Goal: Complete application form

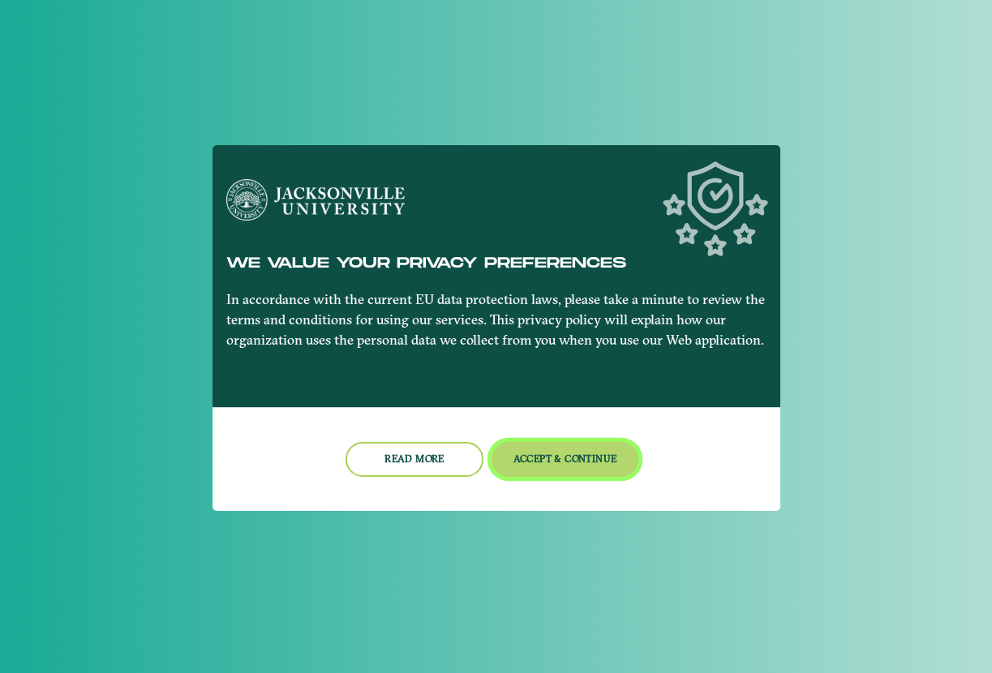
click at [557, 458] on button "Accept & Continue" at bounding box center [565, 459] width 147 height 35
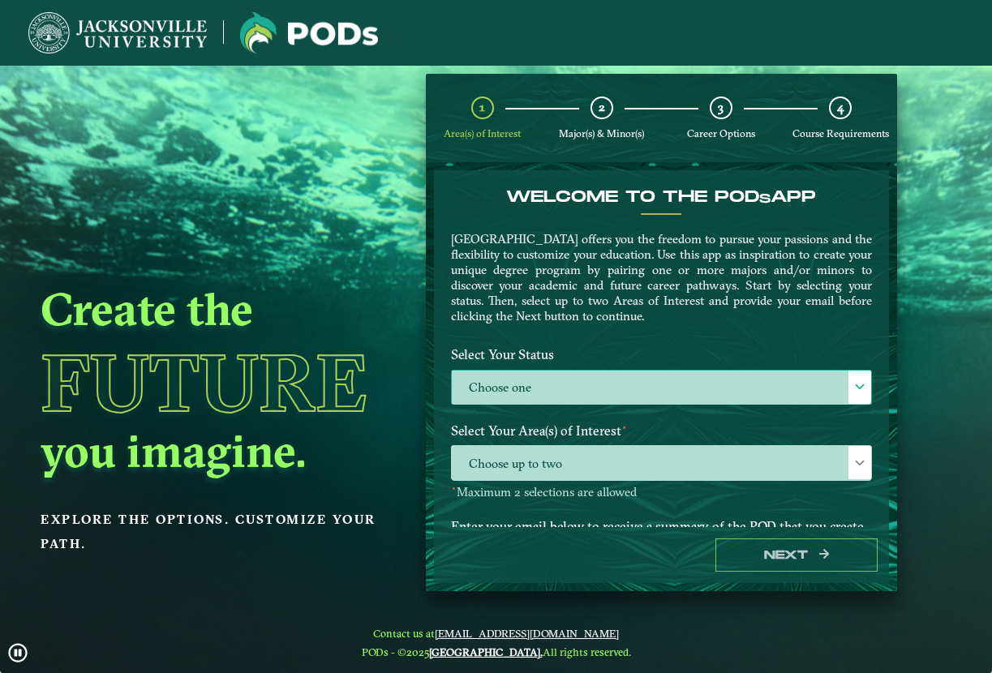
click at [549, 383] on label "Choose one" at bounding box center [662, 388] width 420 height 35
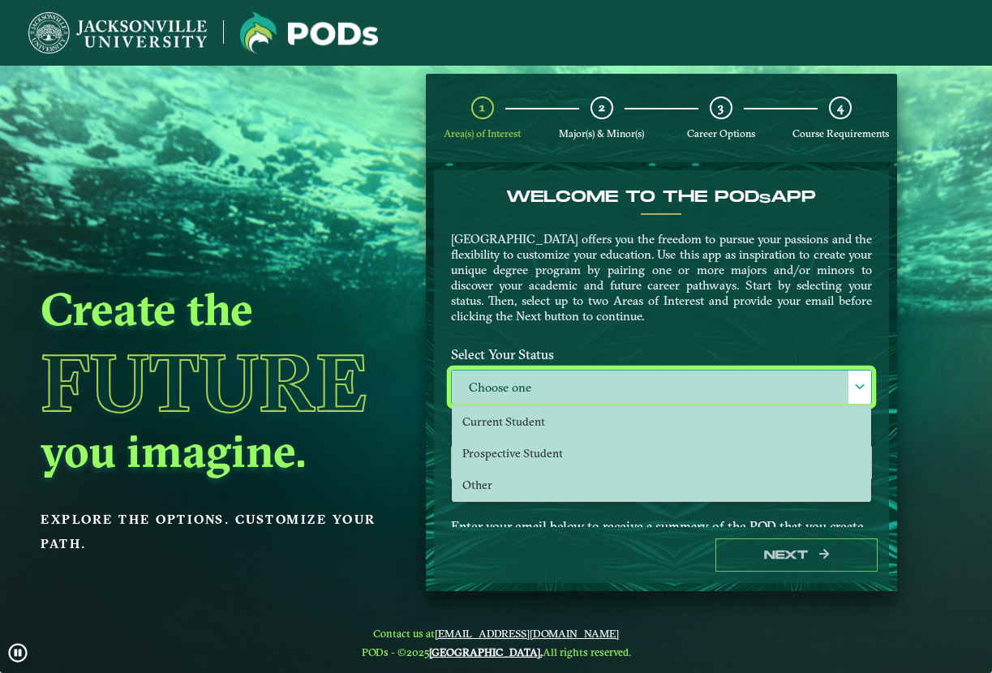
scroll to position [9, 75]
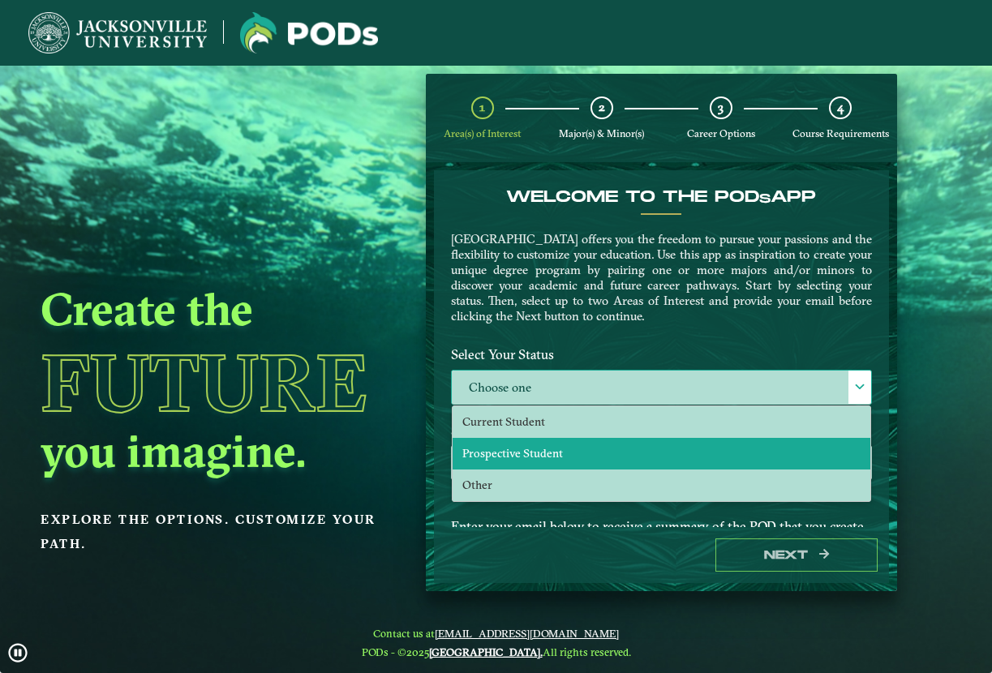
click at [538, 449] on span "Prospective Student" at bounding box center [512, 453] width 101 height 15
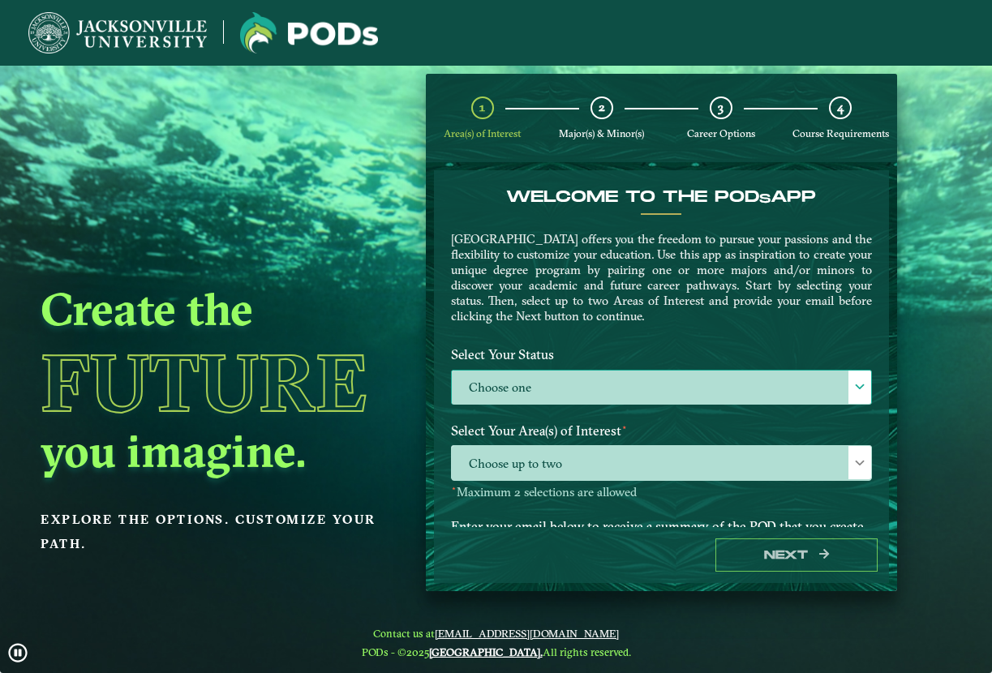
select select "[object Object]"
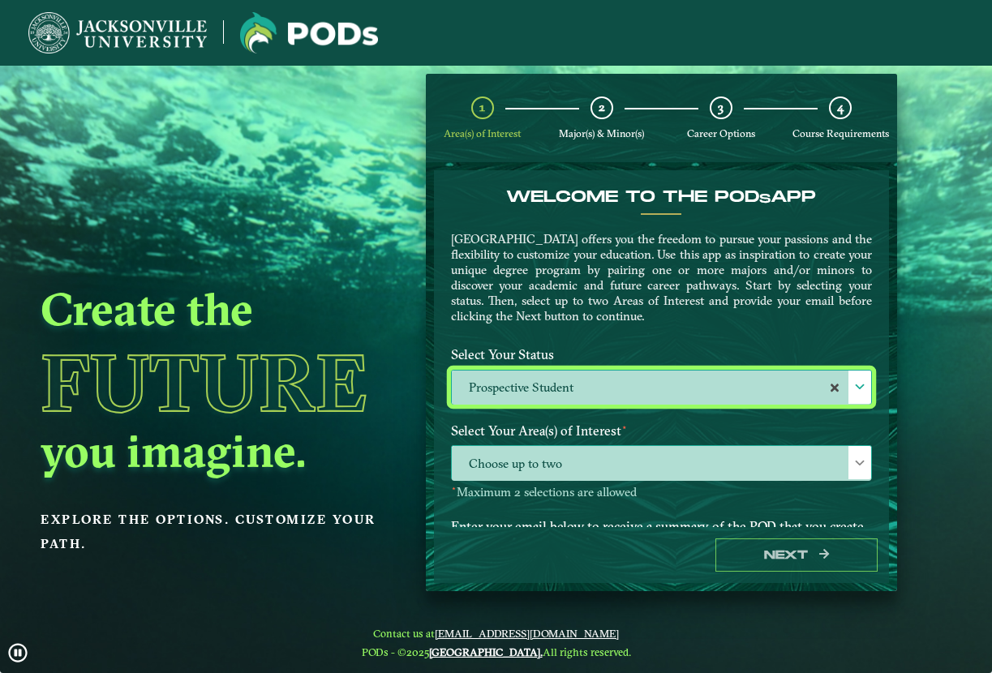
click at [701, 462] on span "Choose up to two" at bounding box center [662, 463] width 420 height 35
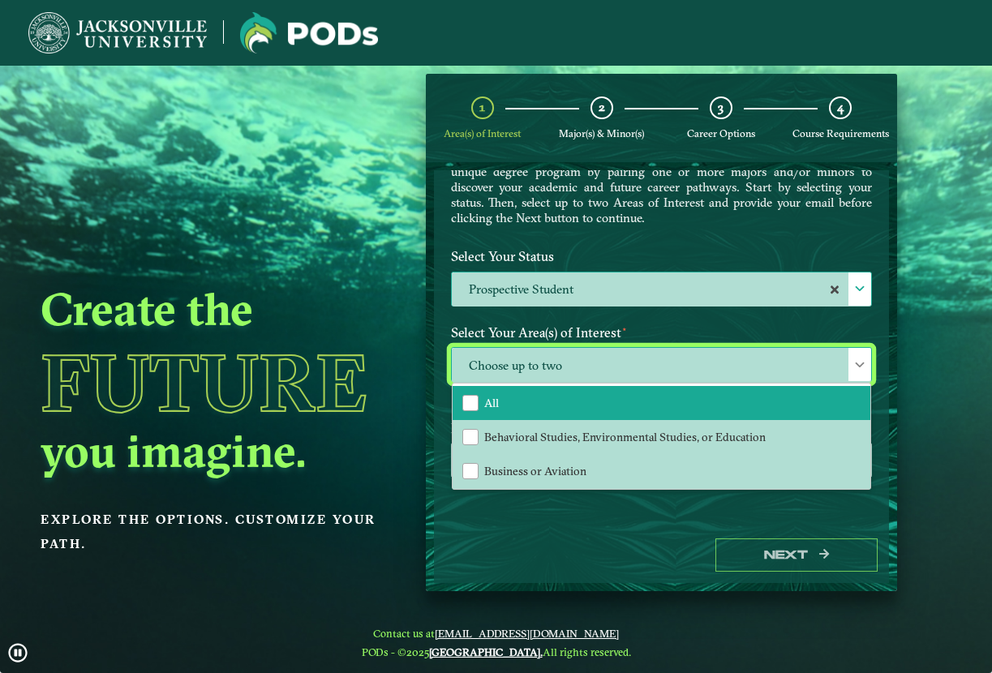
scroll to position [112, 0]
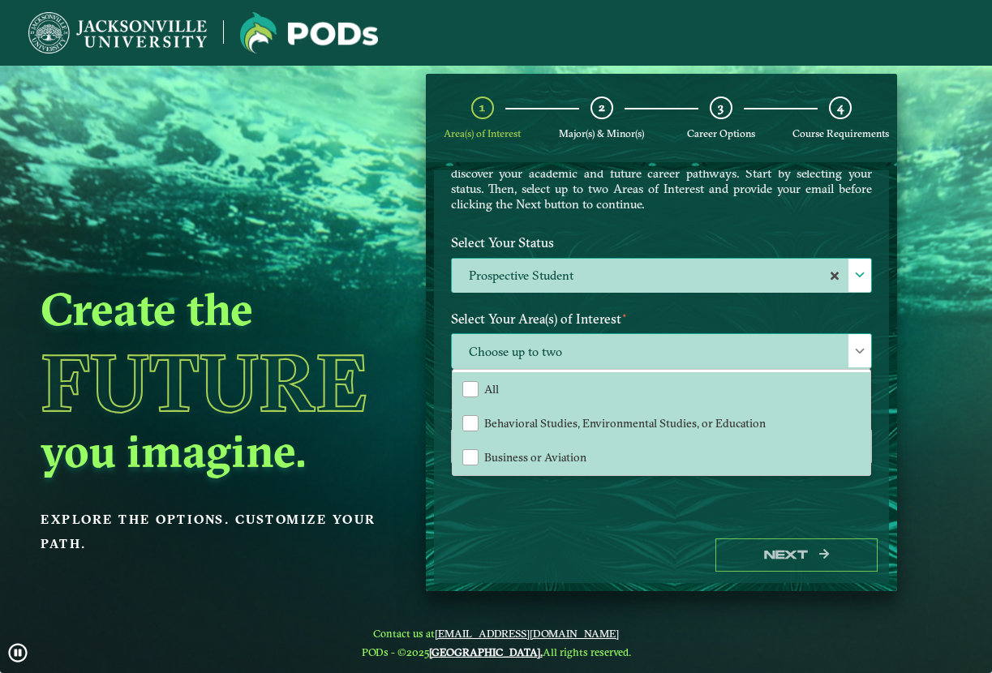
drag, startPoint x: 862, startPoint y: 410, endPoint x: 862, endPoint y: 428, distance: 17.9
click at [862, 428] on div "All Behavioral Studies, Environmental Studies, or Education Business or Aviatio…" at bounding box center [662, 422] width 419 height 105
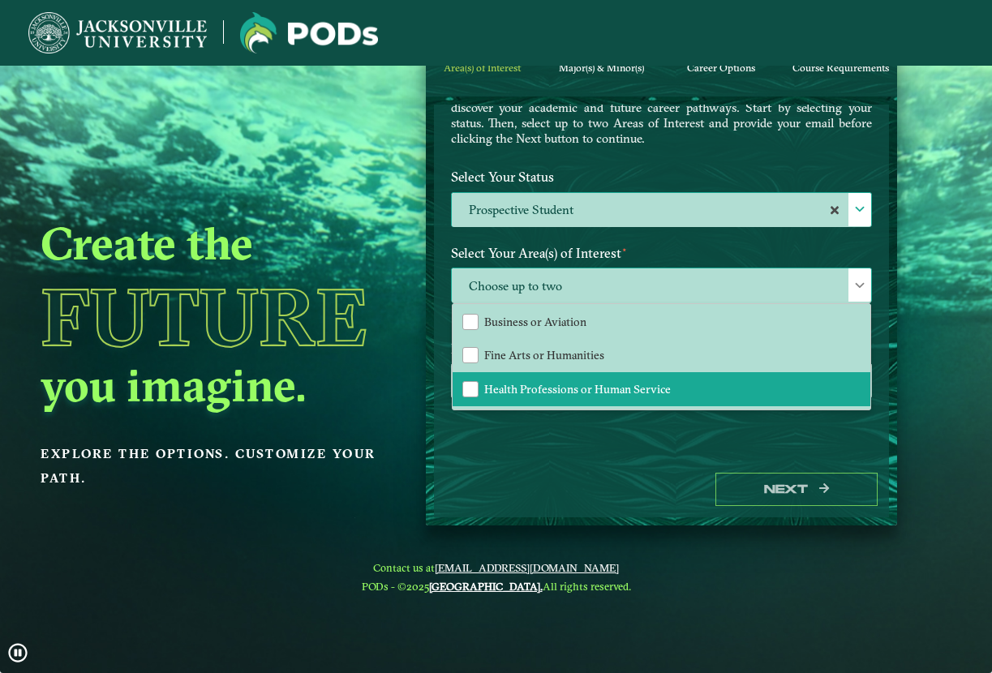
scroll to position [37, 0]
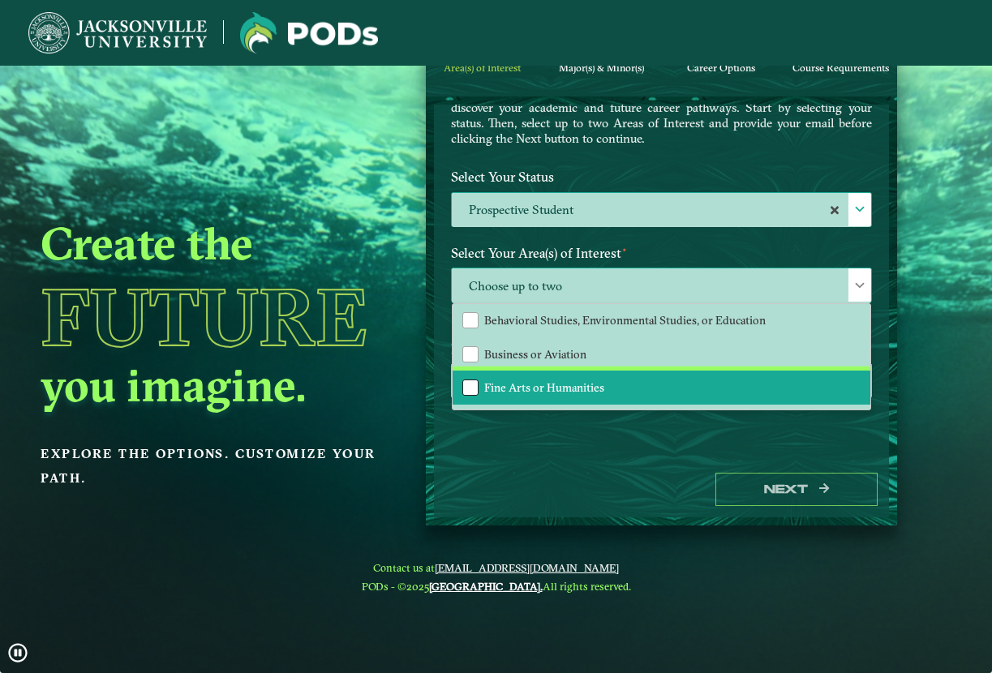
click at [468, 389] on div "Fine Arts or Humanities" at bounding box center [470, 388] width 16 height 16
click at [630, 469] on div "Next" at bounding box center [662, 490] width 456 height 56
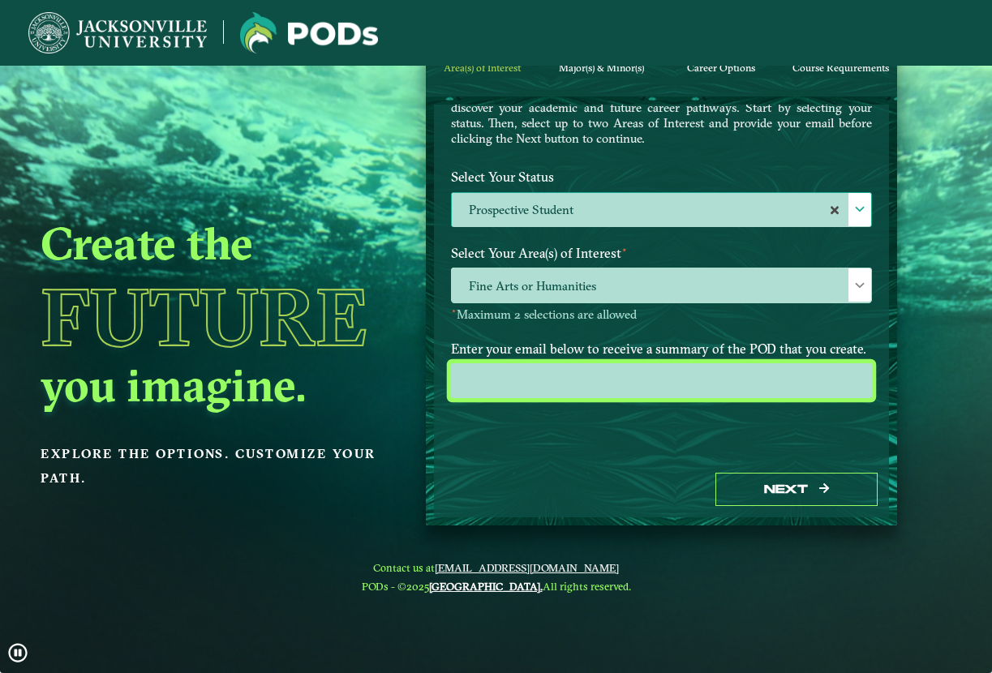
click at [550, 386] on input "email" at bounding box center [662, 380] width 422 height 35
type input "[EMAIL_ADDRESS][DOMAIN_NAME]"
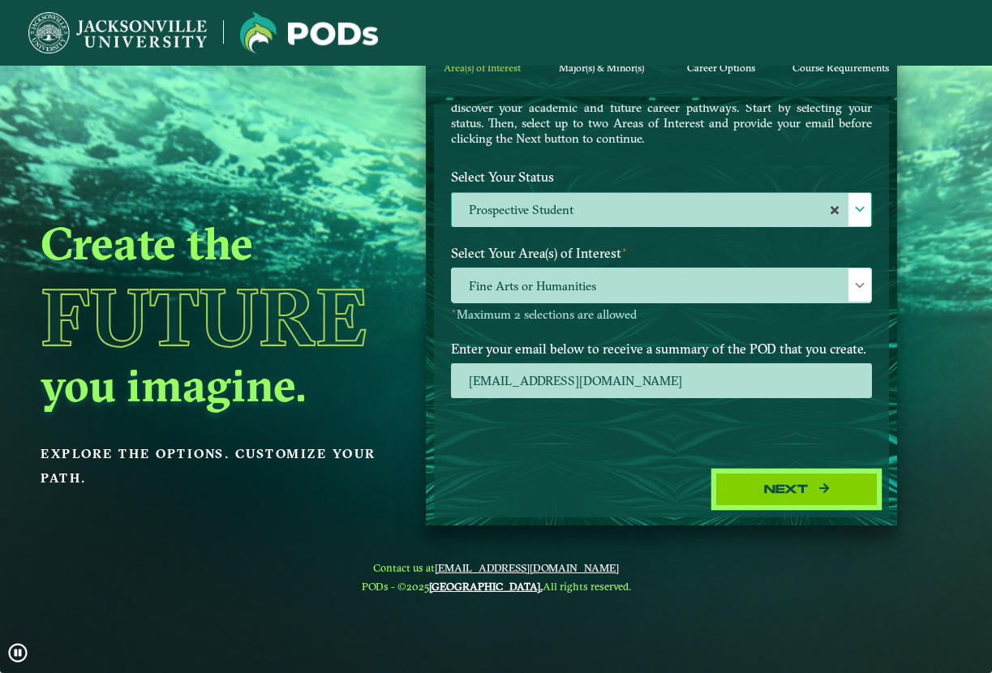
click at [783, 497] on button "Next" at bounding box center [797, 489] width 162 height 33
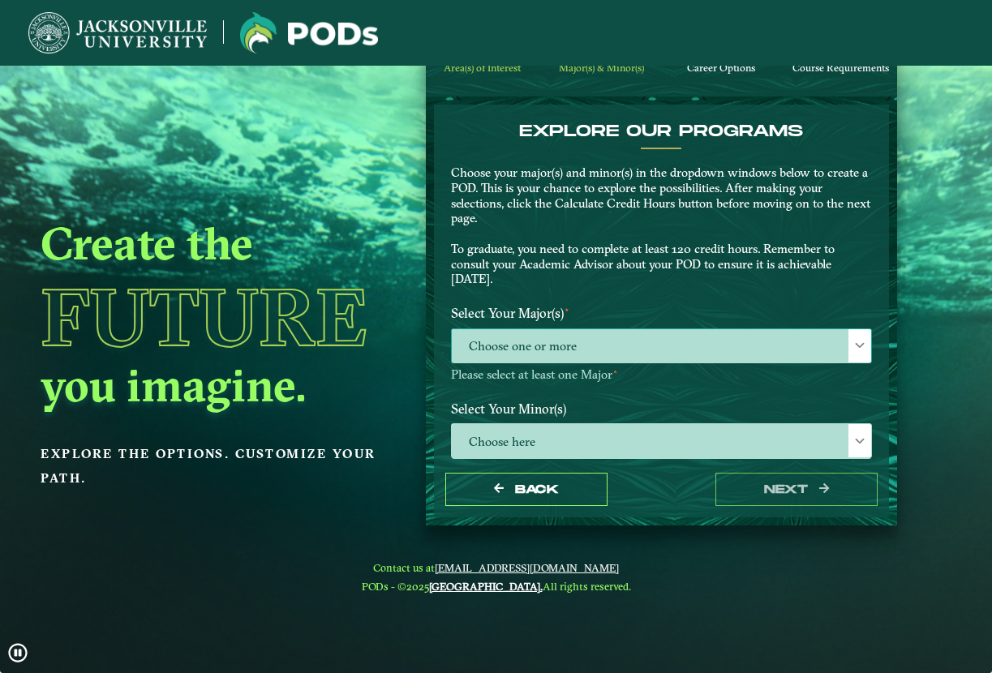
click at [569, 342] on span "Choose one or more" at bounding box center [662, 346] width 420 height 35
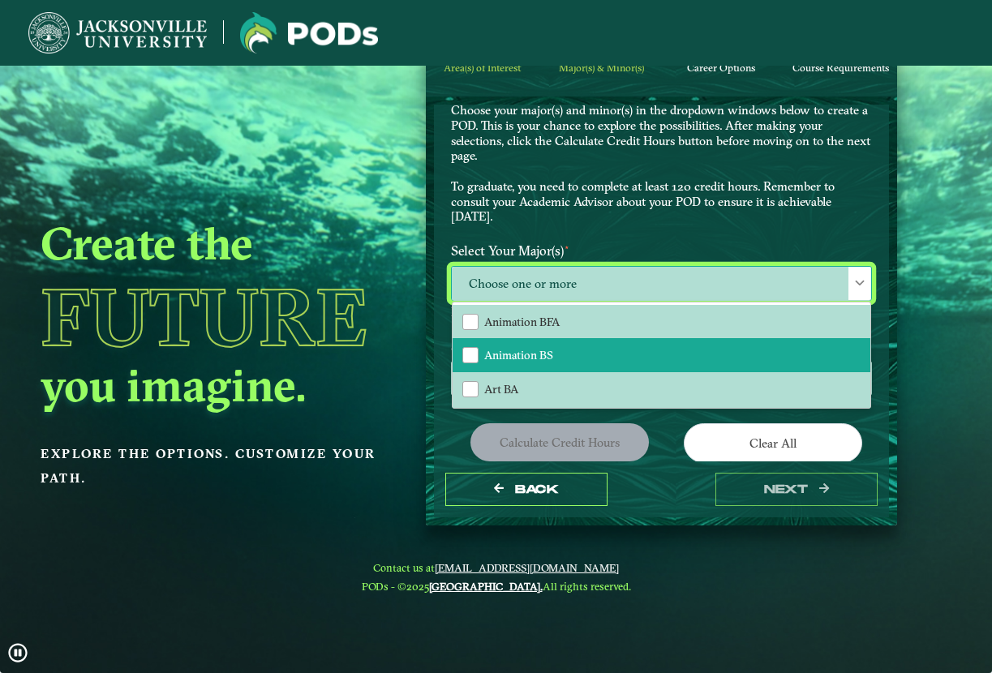
scroll to position [65, 0]
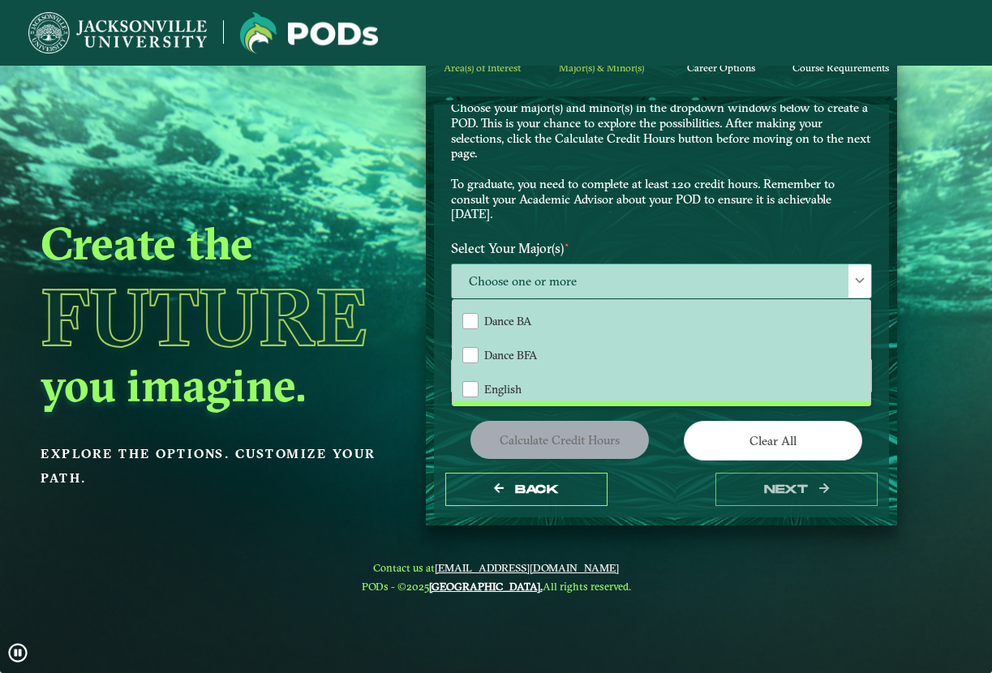
scroll to position [237, 0]
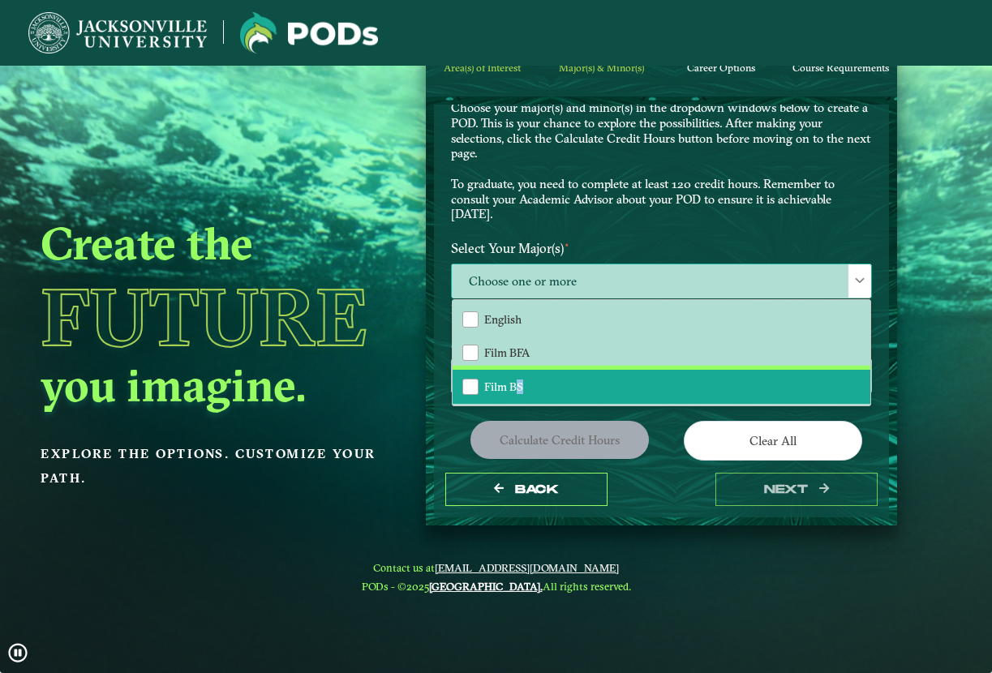
drag, startPoint x: 764, startPoint y: 389, endPoint x: 517, endPoint y: 387, distance: 247.5
click at [517, 387] on li "Film BS" at bounding box center [662, 387] width 419 height 34
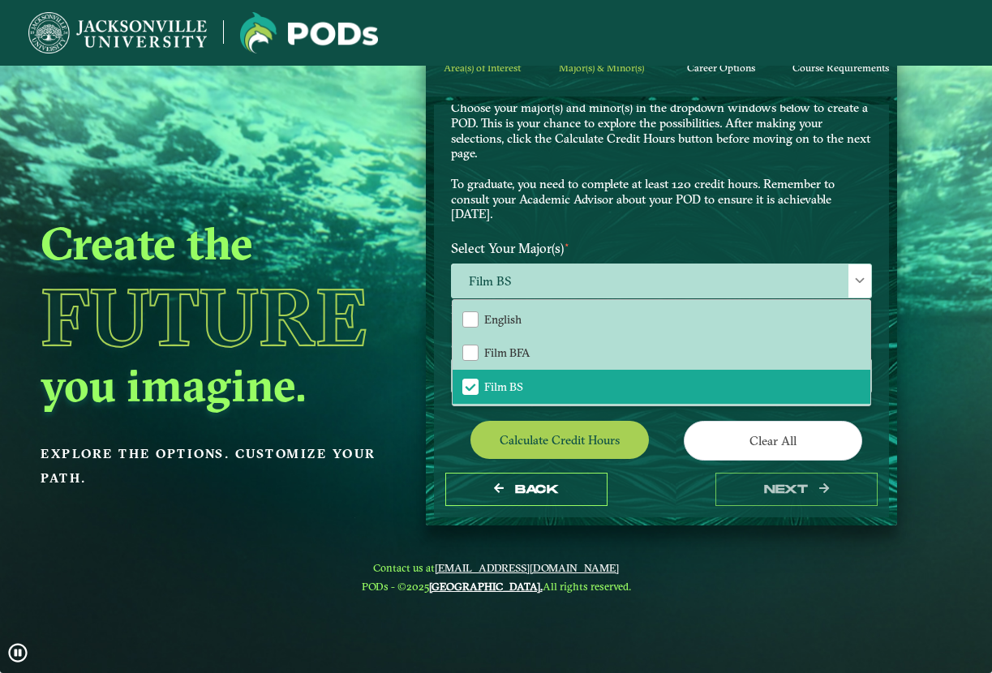
click at [872, 379] on div "Choose here" at bounding box center [662, 379] width 446 height 40
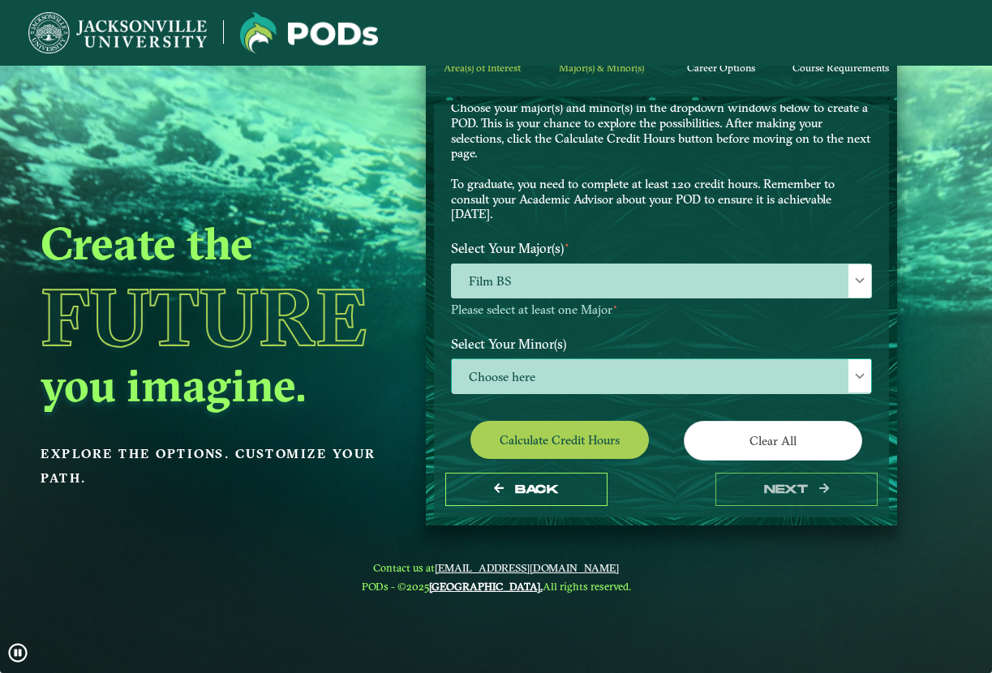
click at [583, 371] on span "Choose here" at bounding box center [662, 376] width 420 height 35
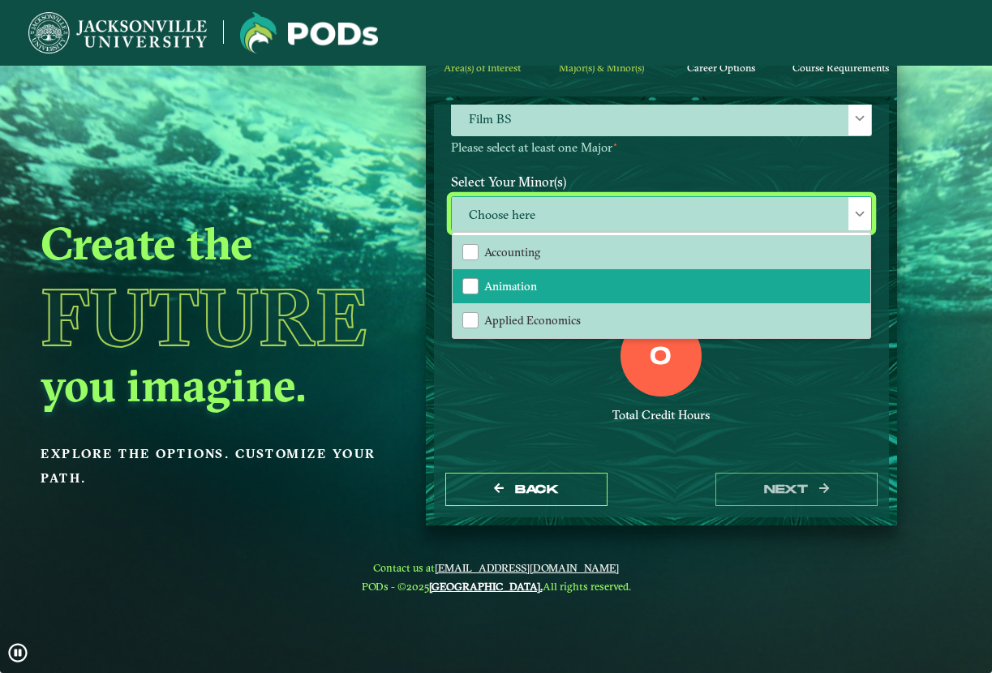
scroll to position [260, 0]
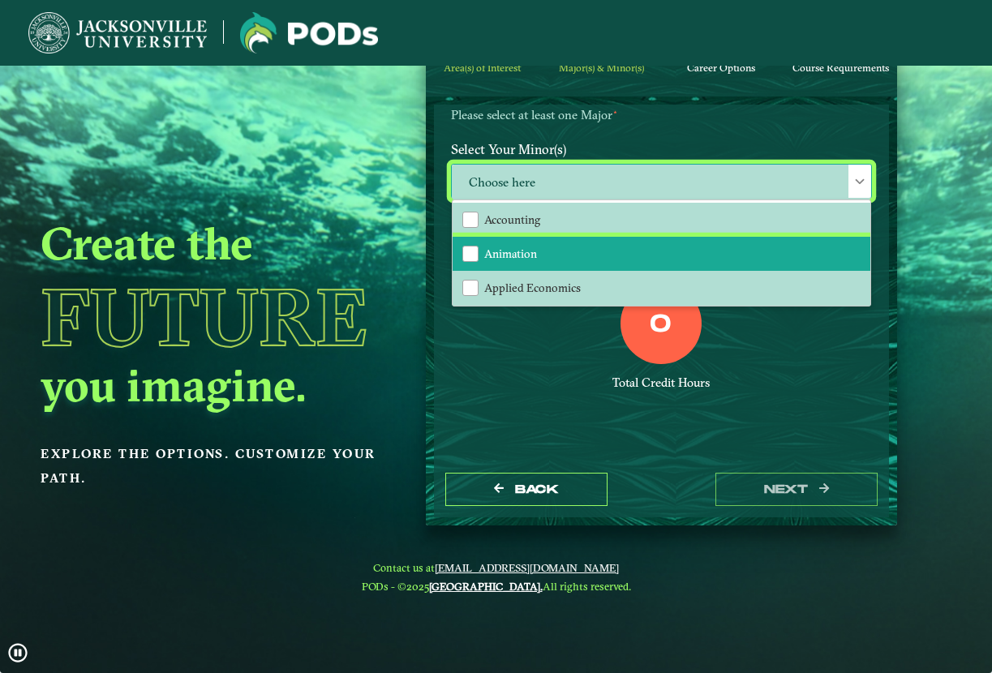
click at [643, 246] on li "Animation" at bounding box center [662, 254] width 419 height 34
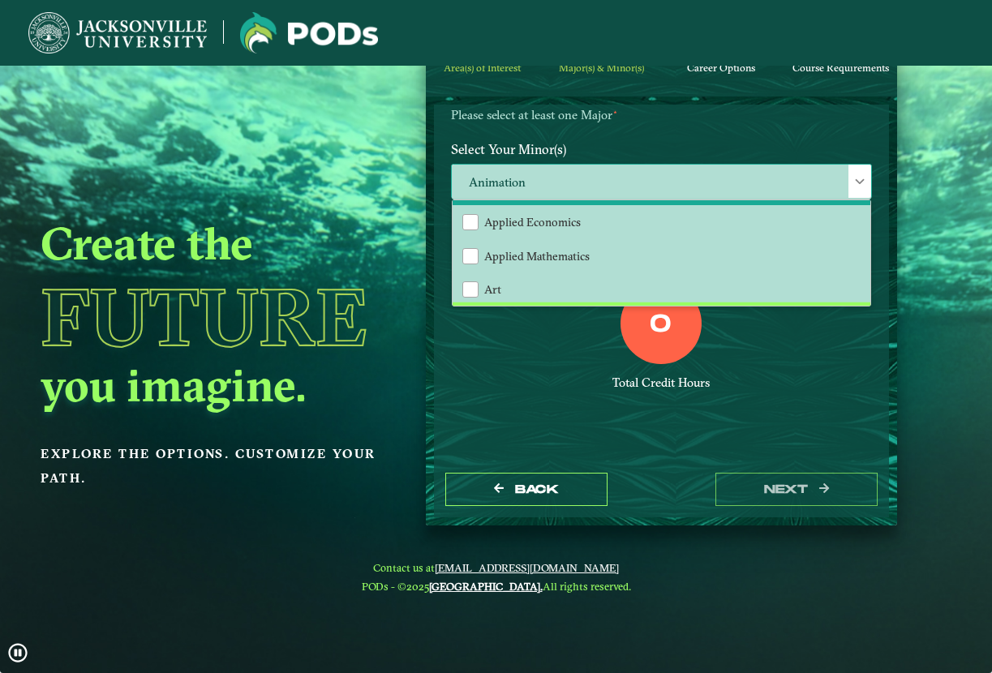
scroll to position [135, 0]
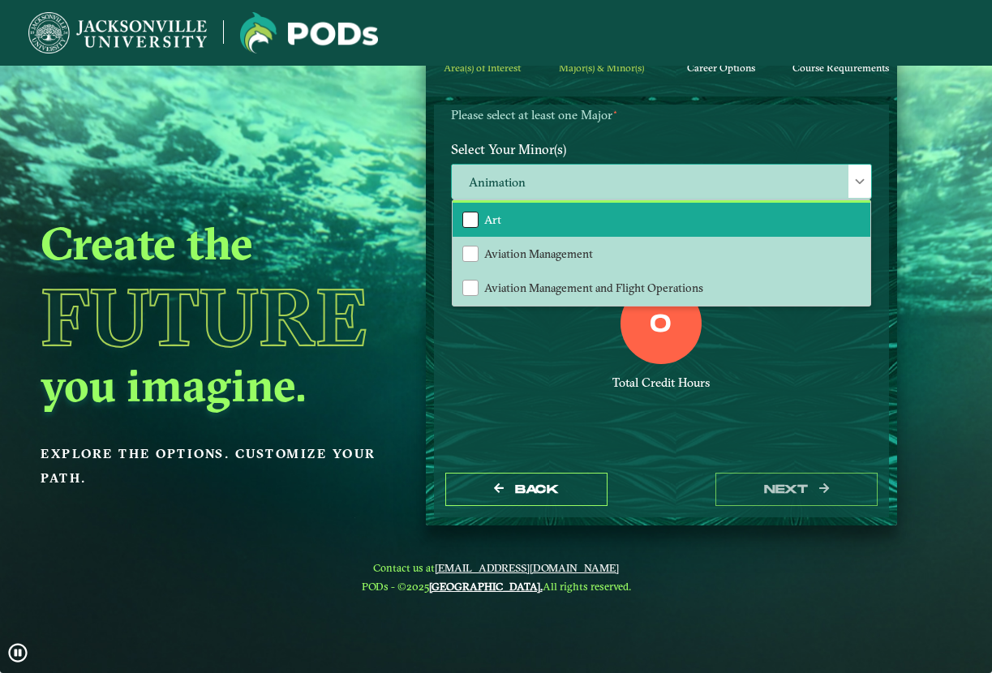
click at [469, 214] on div "Art" at bounding box center [470, 220] width 16 height 16
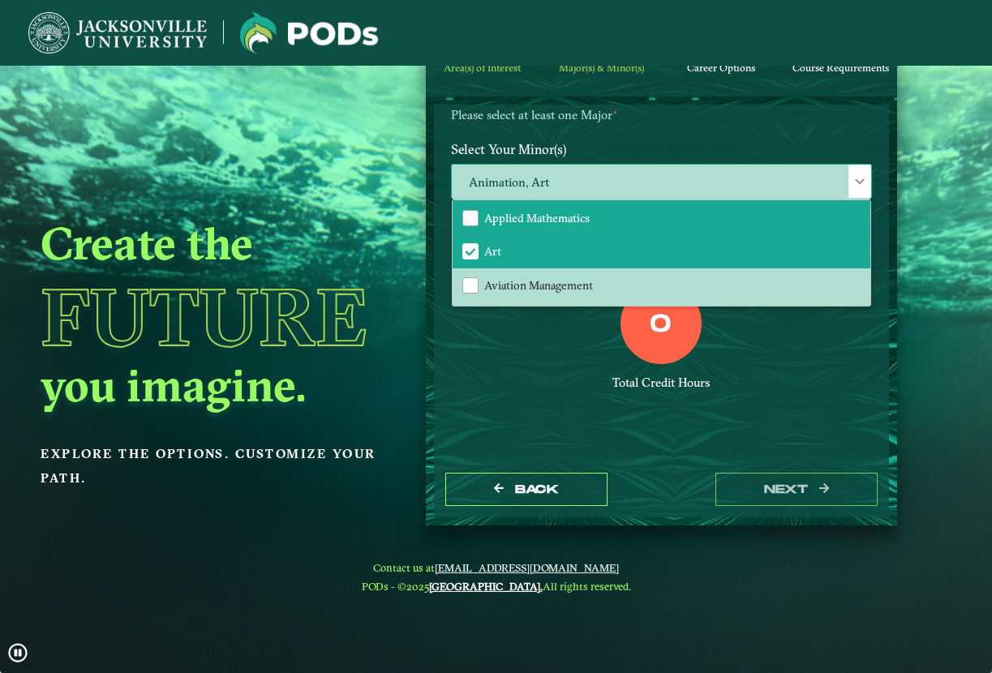
scroll to position [34, 0]
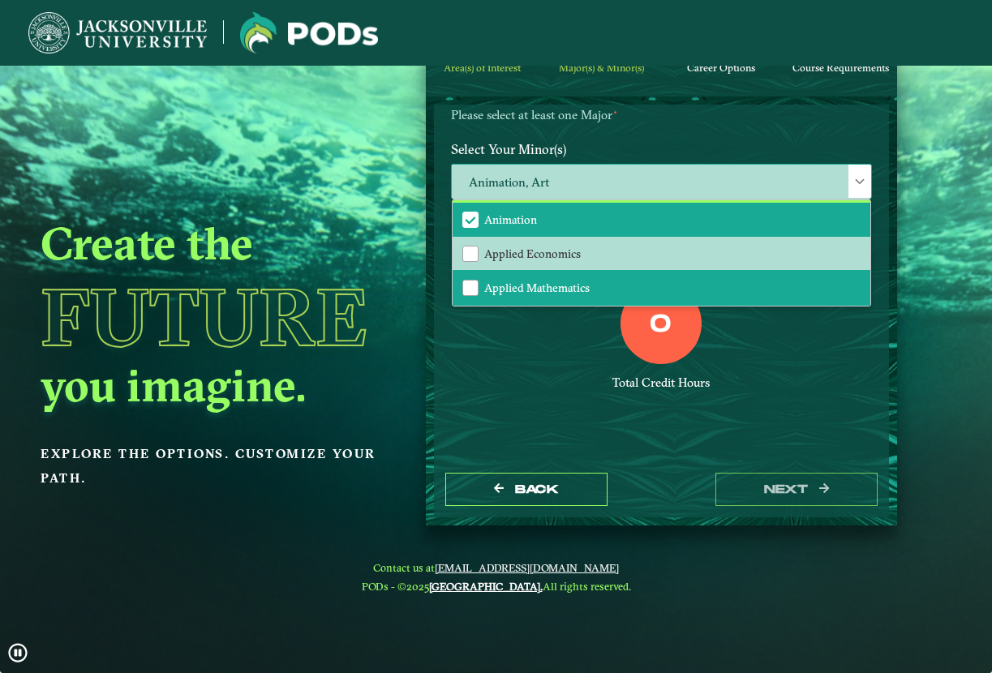
click at [471, 208] on li "Animation" at bounding box center [662, 220] width 419 height 34
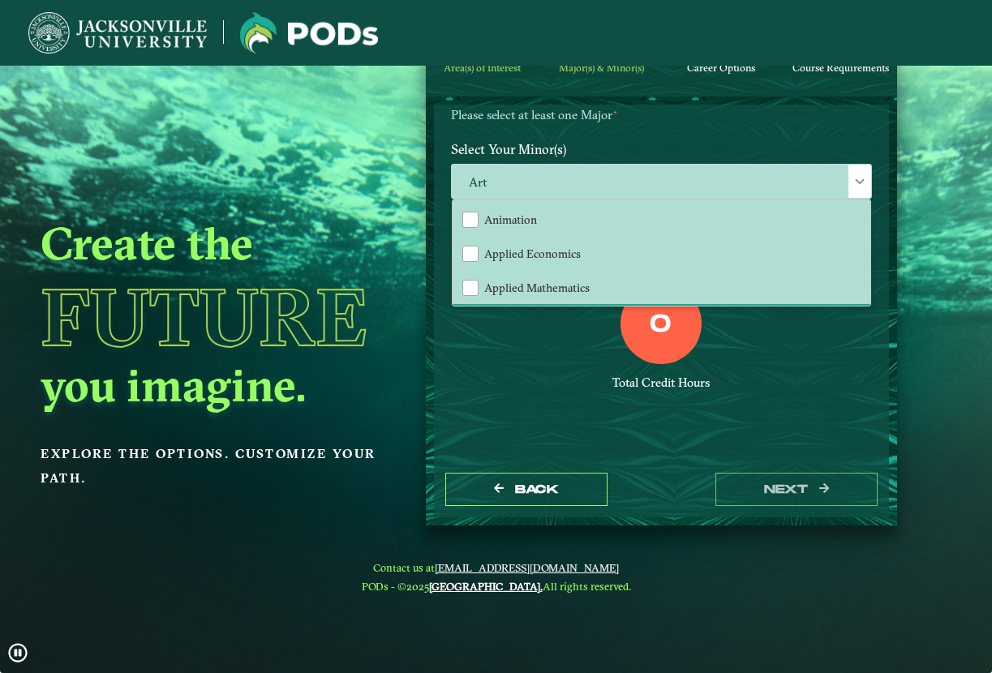
click at [768, 364] on div "0 Total Credit Hours" at bounding box center [662, 352] width 446 height 138
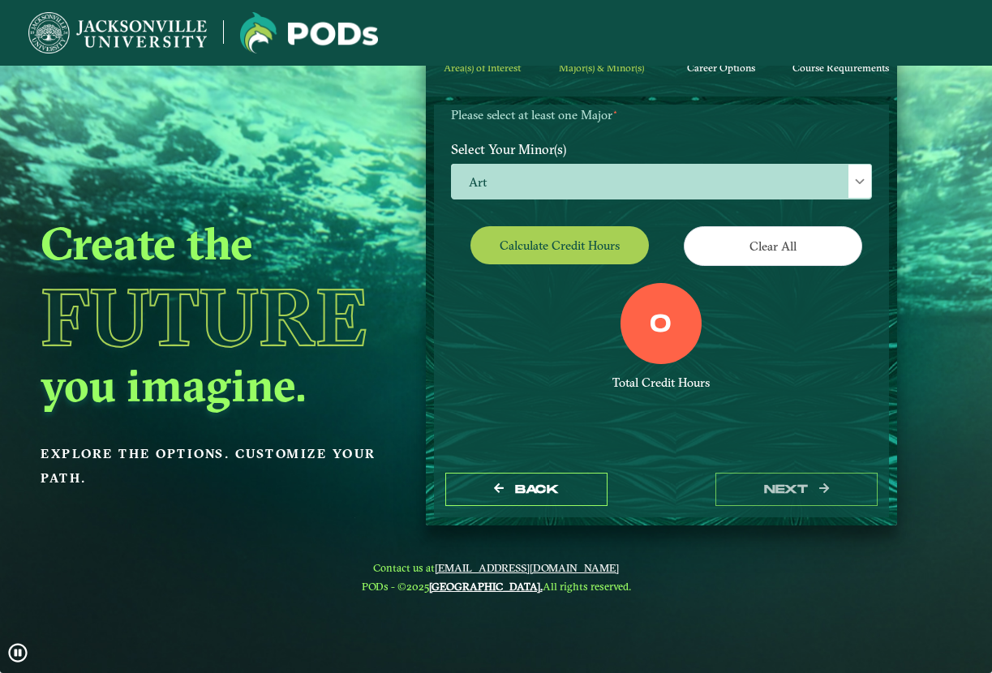
drag, startPoint x: 876, startPoint y: 349, endPoint x: 875, endPoint y: 281, distance: 68.2
click at [875, 281] on div "EXPLORE OUR PROGRAMS Choose your major(s) and minor(s) in the dropdown windows …" at bounding box center [662, 283] width 456 height 357
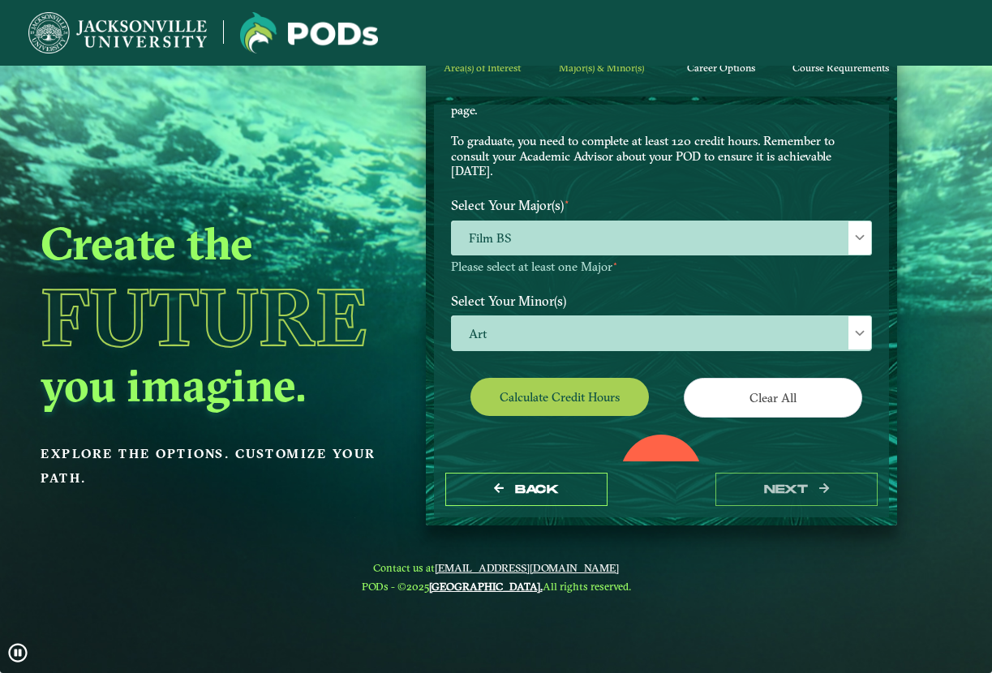
scroll to position [260, 0]
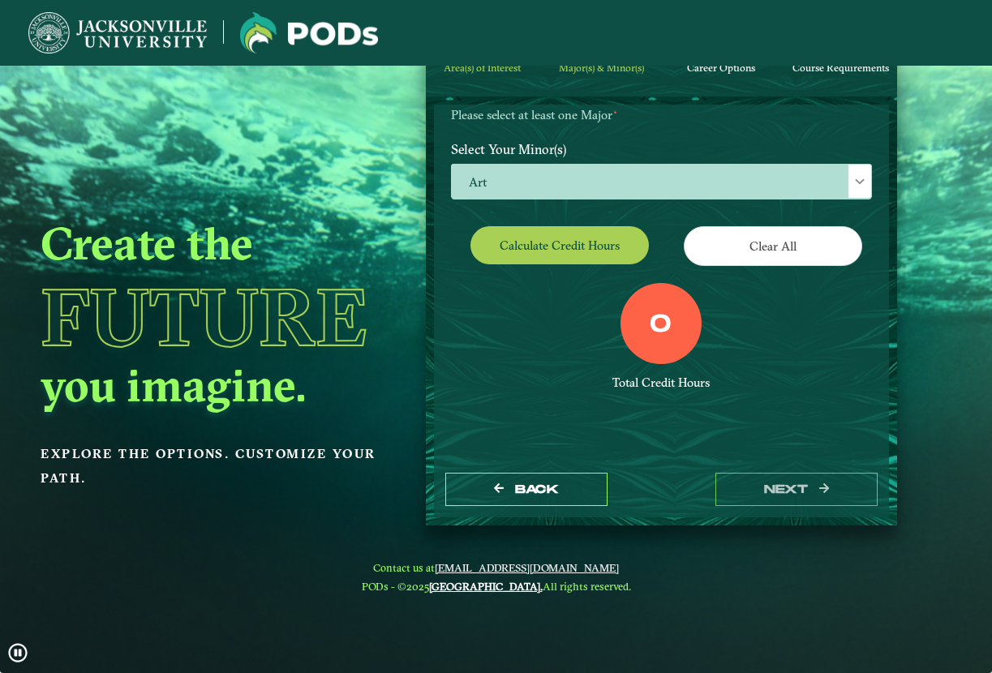
click at [768, 400] on div "0 Total Credit Hours" at bounding box center [662, 352] width 446 height 138
click at [936, 359] on ngx-dashboard "Create the Future you imagine. Explore the options. Customize your path. Area(s…" at bounding box center [496, 267] width 992 height 518
click at [926, 229] on ngx-dashboard "Create the Future you imagine. Explore the options. Customize your path. Area(s…" at bounding box center [496, 267] width 992 height 518
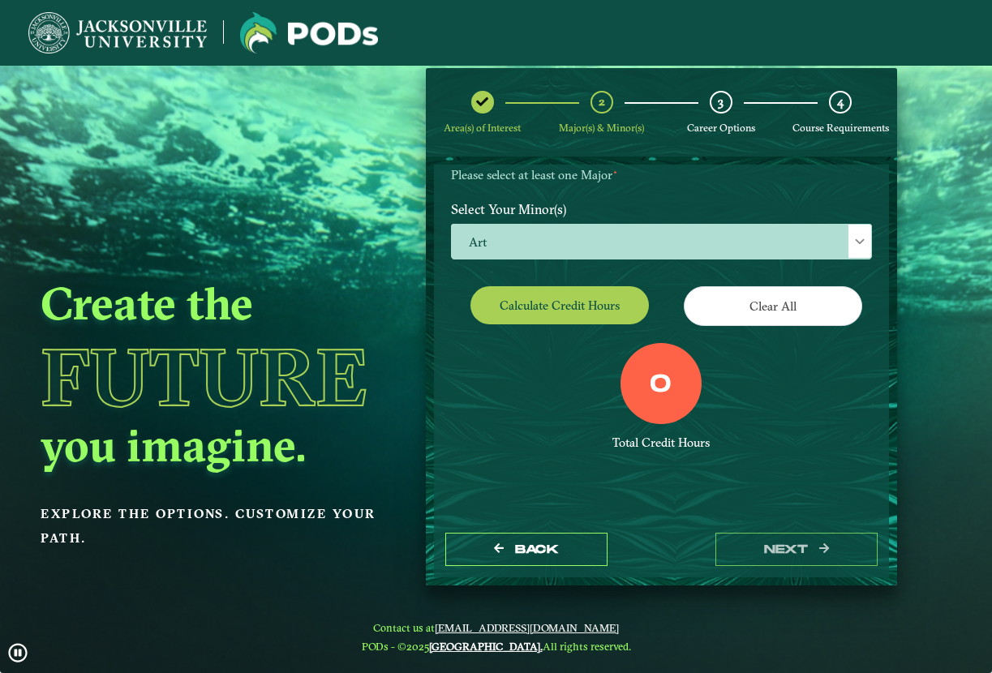
scroll to position [0, 0]
